Goal: Information Seeking & Learning: Understand process/instructions

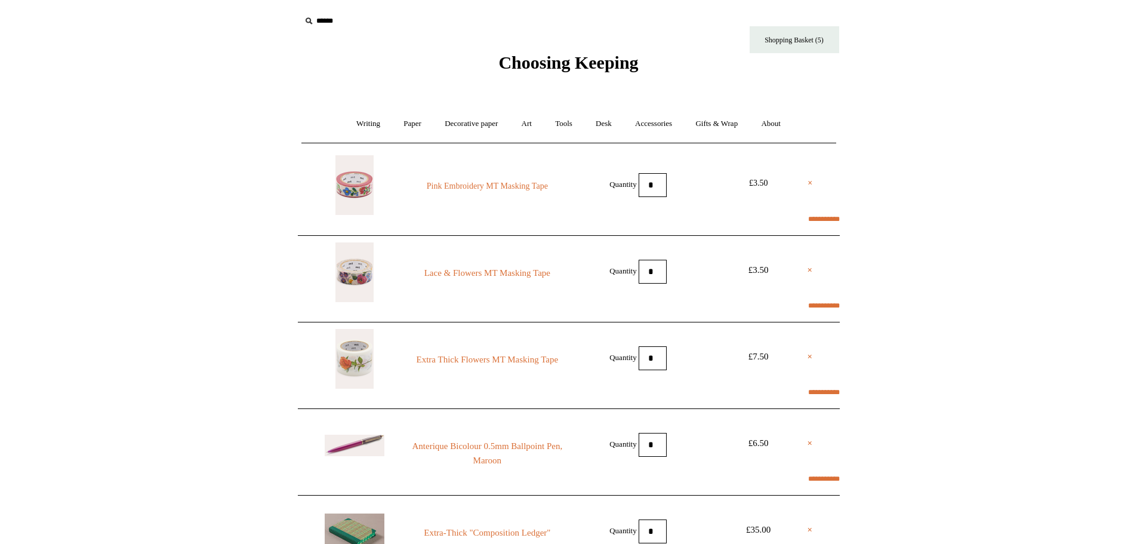
select select "********"
click at [545, 59] on span "Choosing Keeping" at bounding box center [569, 63] width 140 height 20
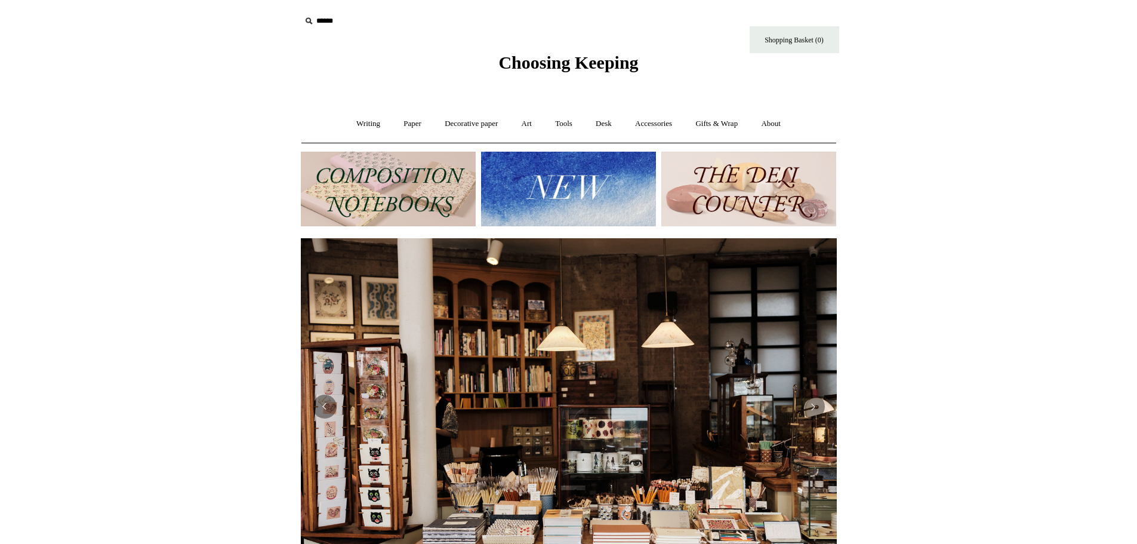
click at [398, 198] on img at bounding box center [388, 189] width 175 height 75
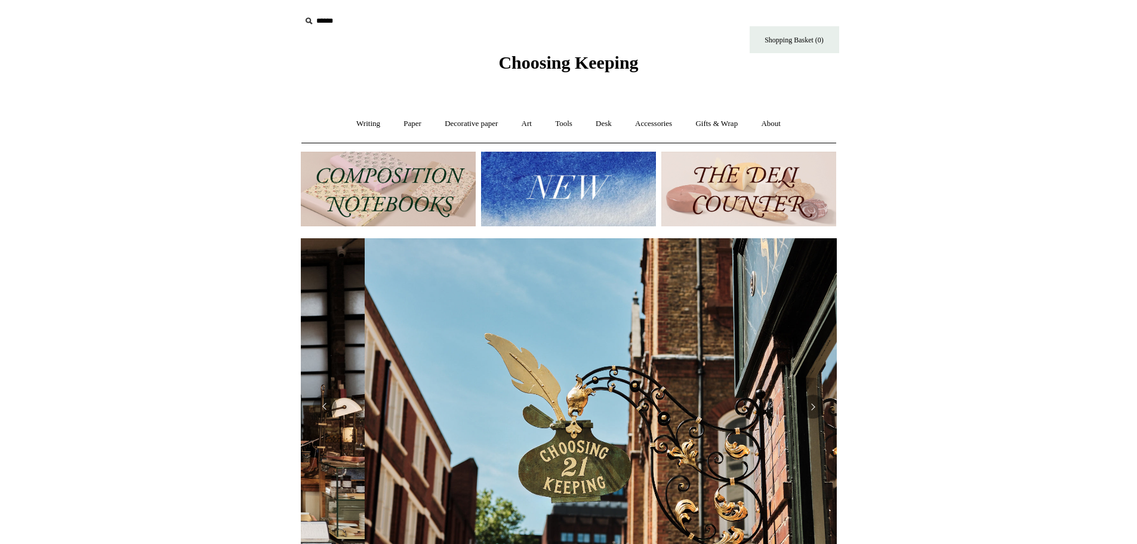
scroll to position [0, 536]
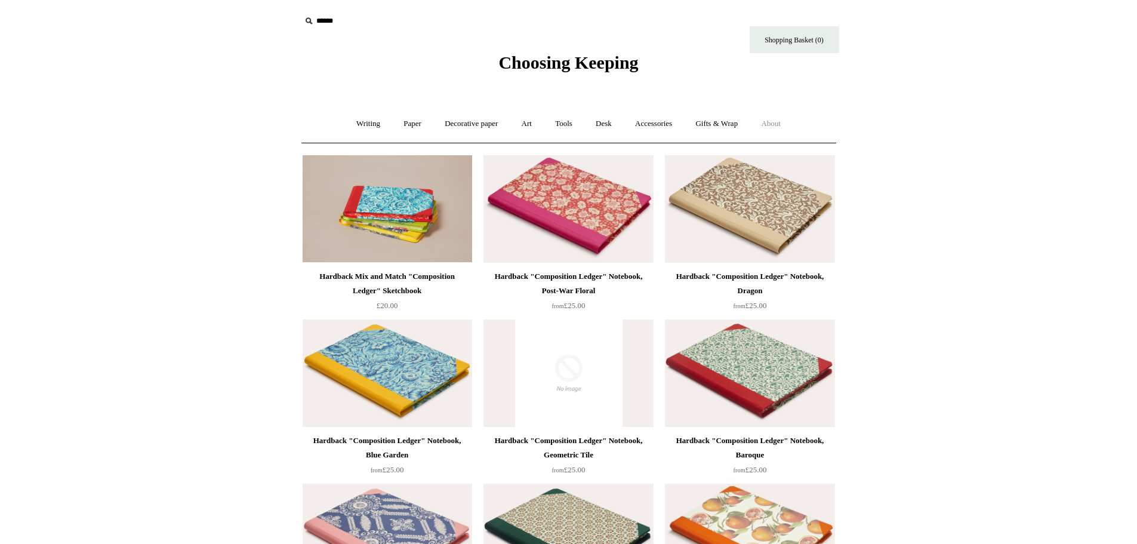
click at [785, 122] on link "About +" at bounding box center [770, 124] width 41 height 32
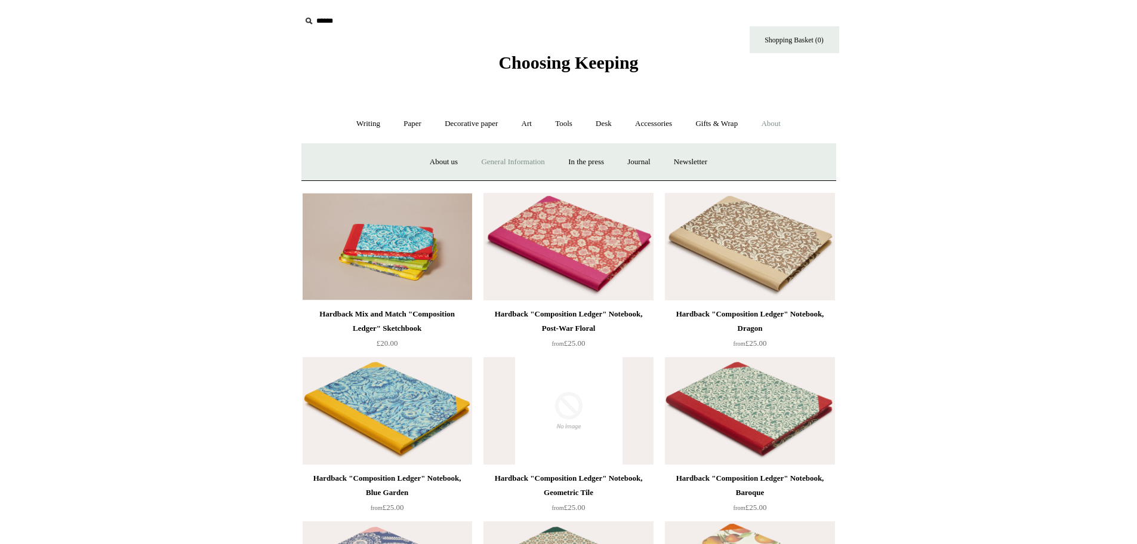
click at [497, 160] on link "General Information" at bounding box center [512, 162] width 85 height 32
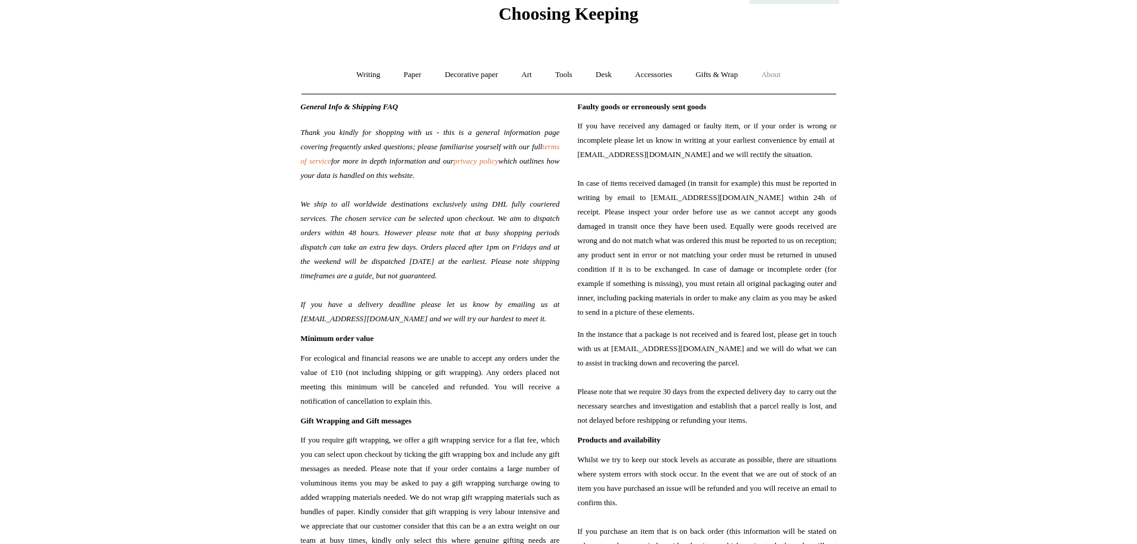
scroll to position [60, 0]
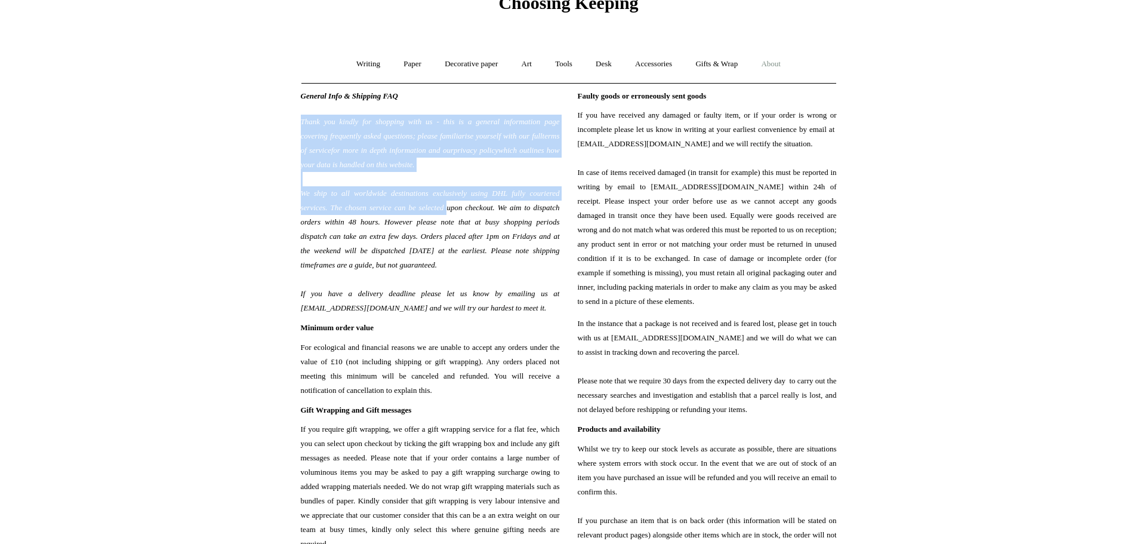
drag, startPoint x: 297, startPoint y: 117, endPoint x: 495, endPoint y: 203, distance: 215.5
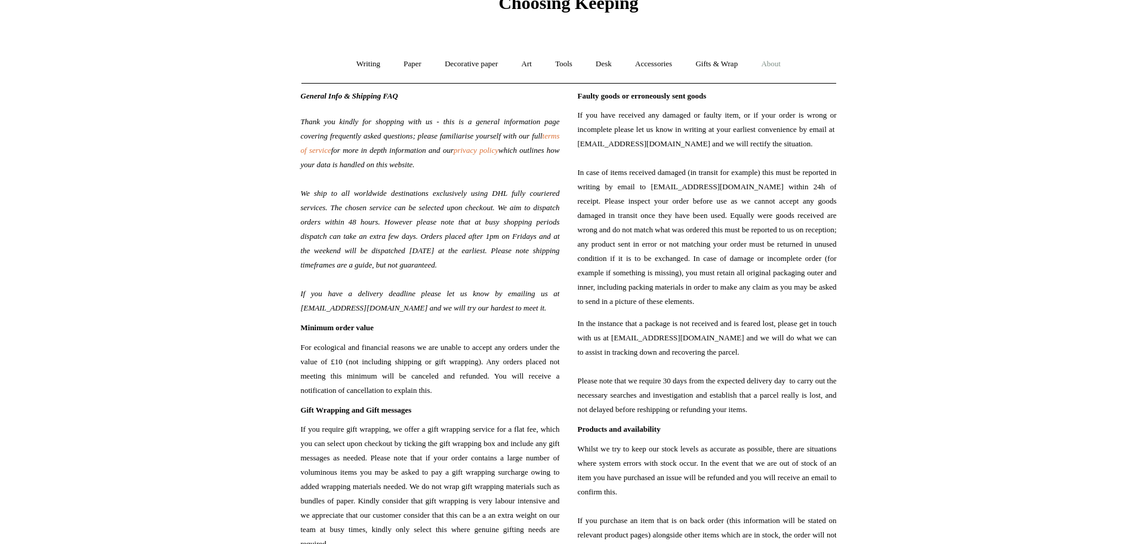
click at [540, 223] on span "which outlines how your data is handled on this website. We ship to all worldwi…" at bounding box center [430, 229] width 259 height 167
drag, startPoint x: 549, startPoint y: 203, endPoint x: 560, endPoint y: 264, distance: 62.4
copy span "We aim to dispatch orders within 48 hours. However please note that at busy sho…"
